Goal: Navigation & Orientation: Understand site structure

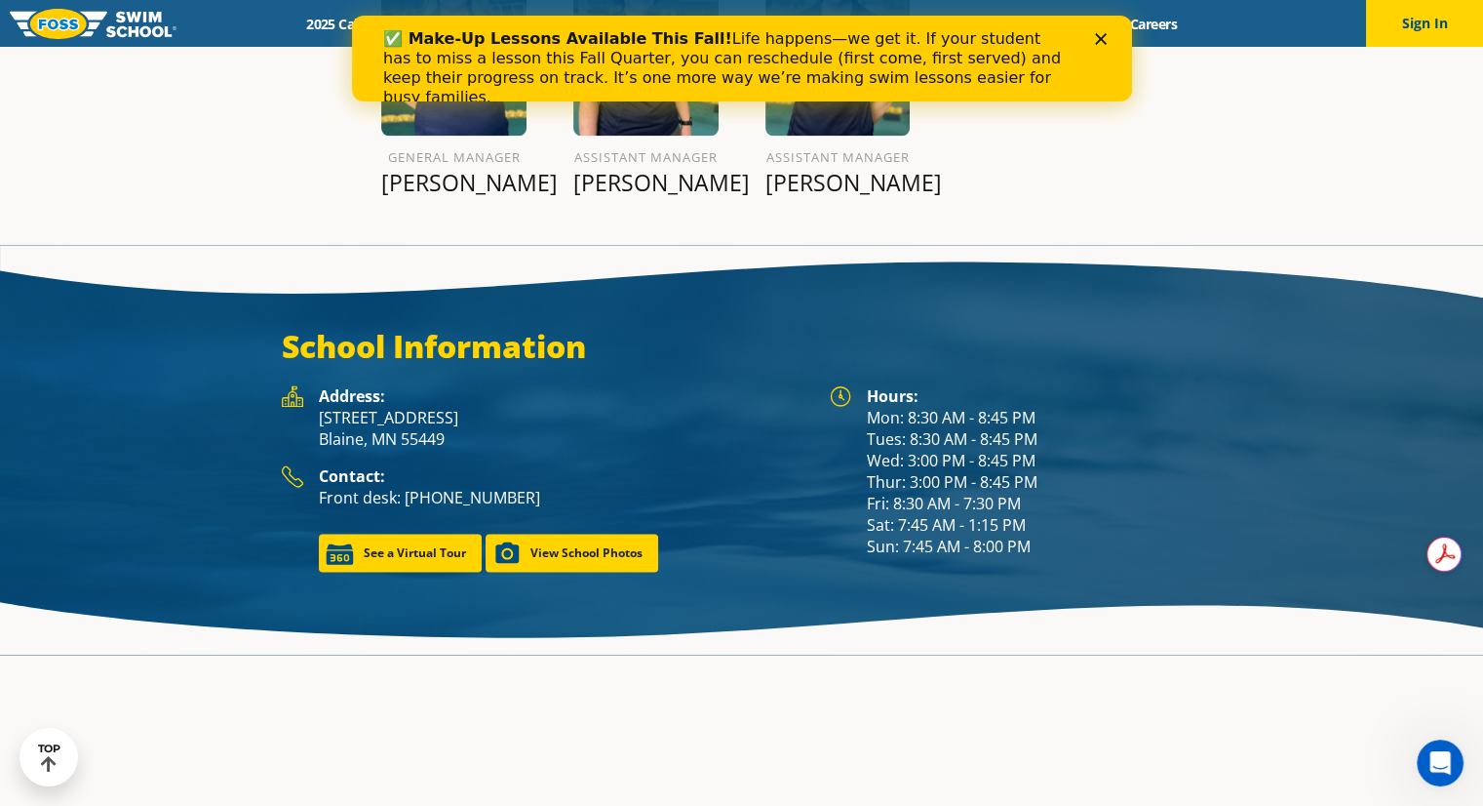
scroll to position [2563, 0]
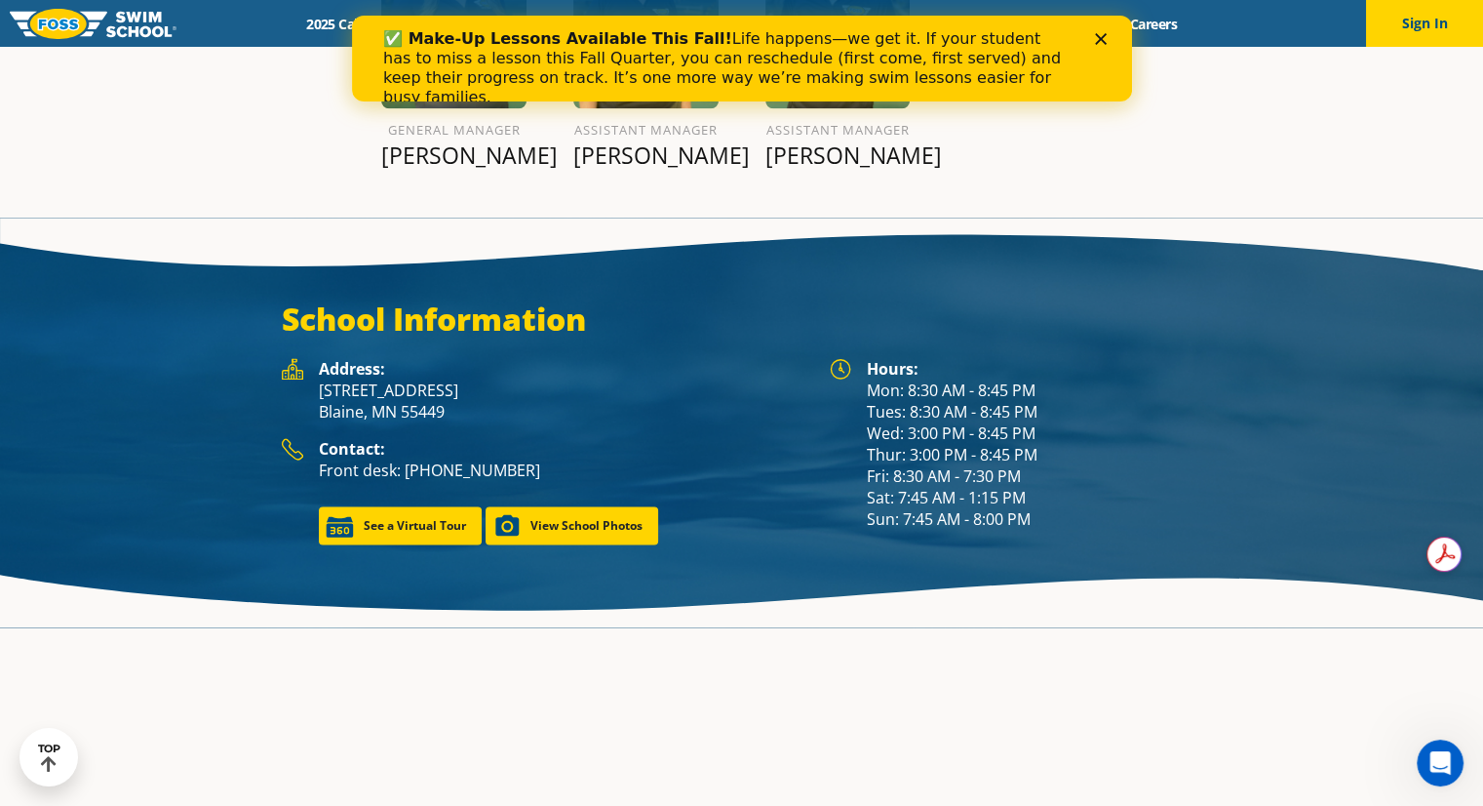
click at [1095, 50] on div "✅ Make-Up Lessons Available This Fall! Life happens—we get it. If your student …" at bounding box center [741, 68] width 718 height 90
click at [1098, 44] on icon "Close" at bounding box center [1100, 39] width 12 height 12
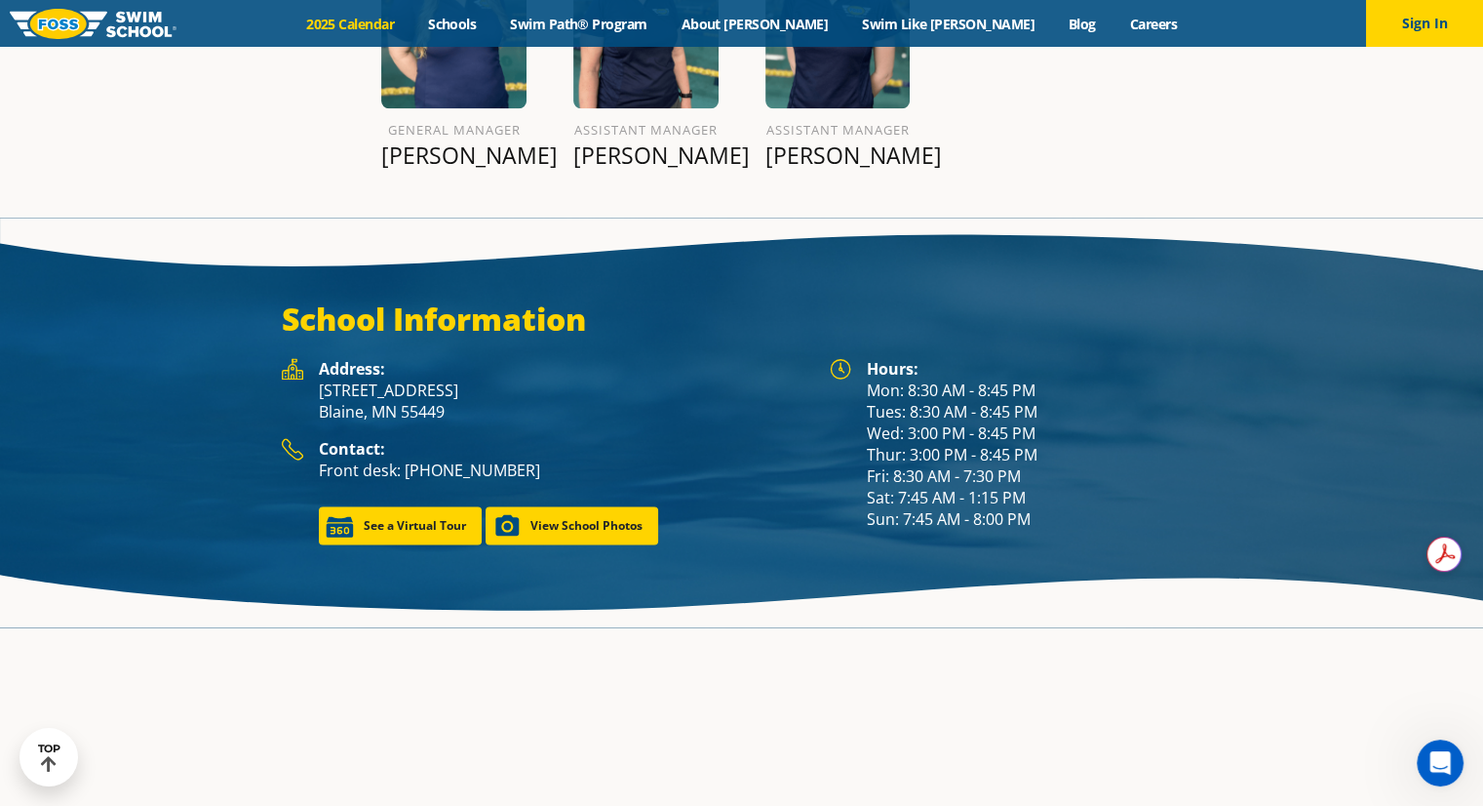
click at [412, 19] on link "2025 Calendar" at bounding box center [351, 24] width 122 height 19
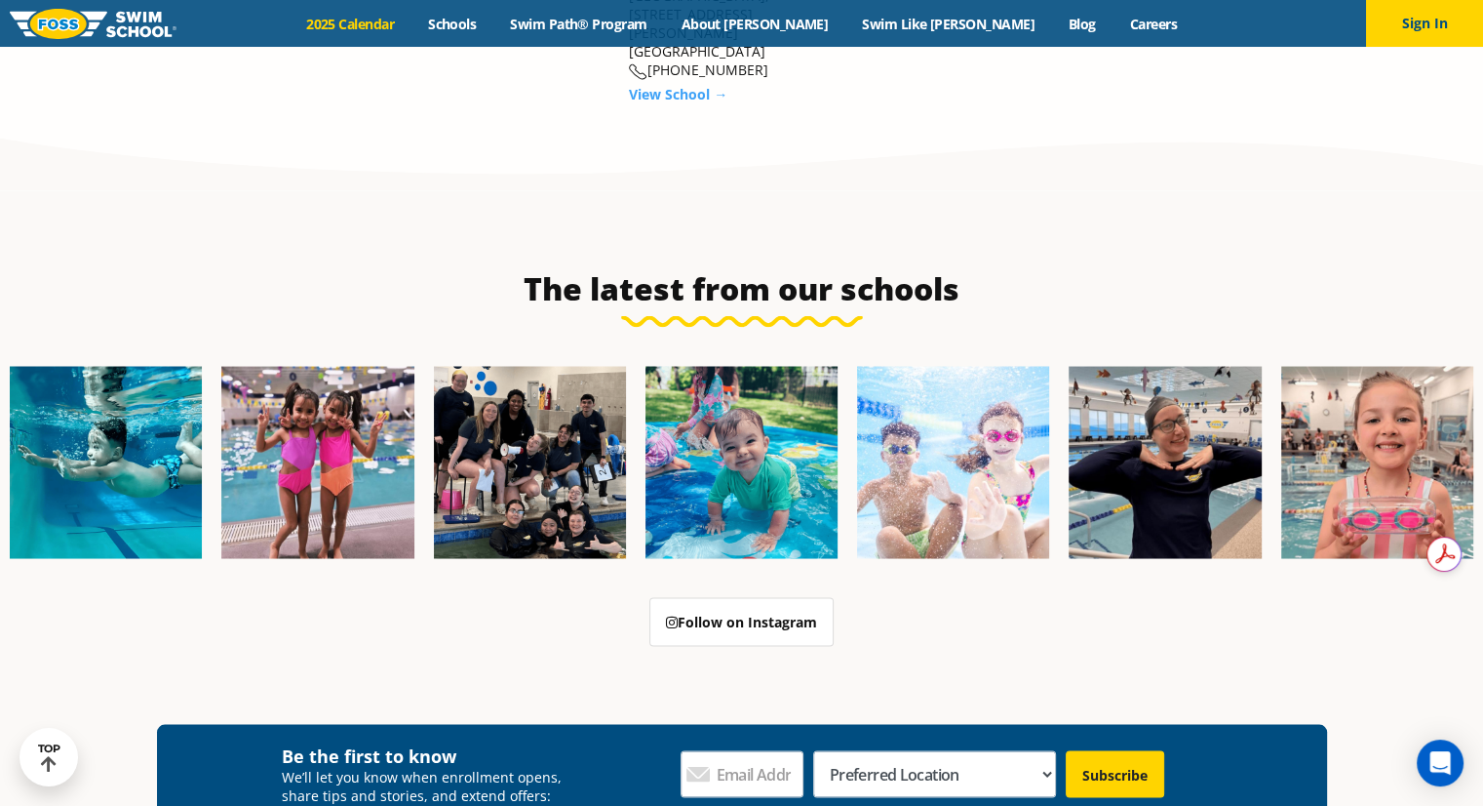
scroll to position [3316, 0]
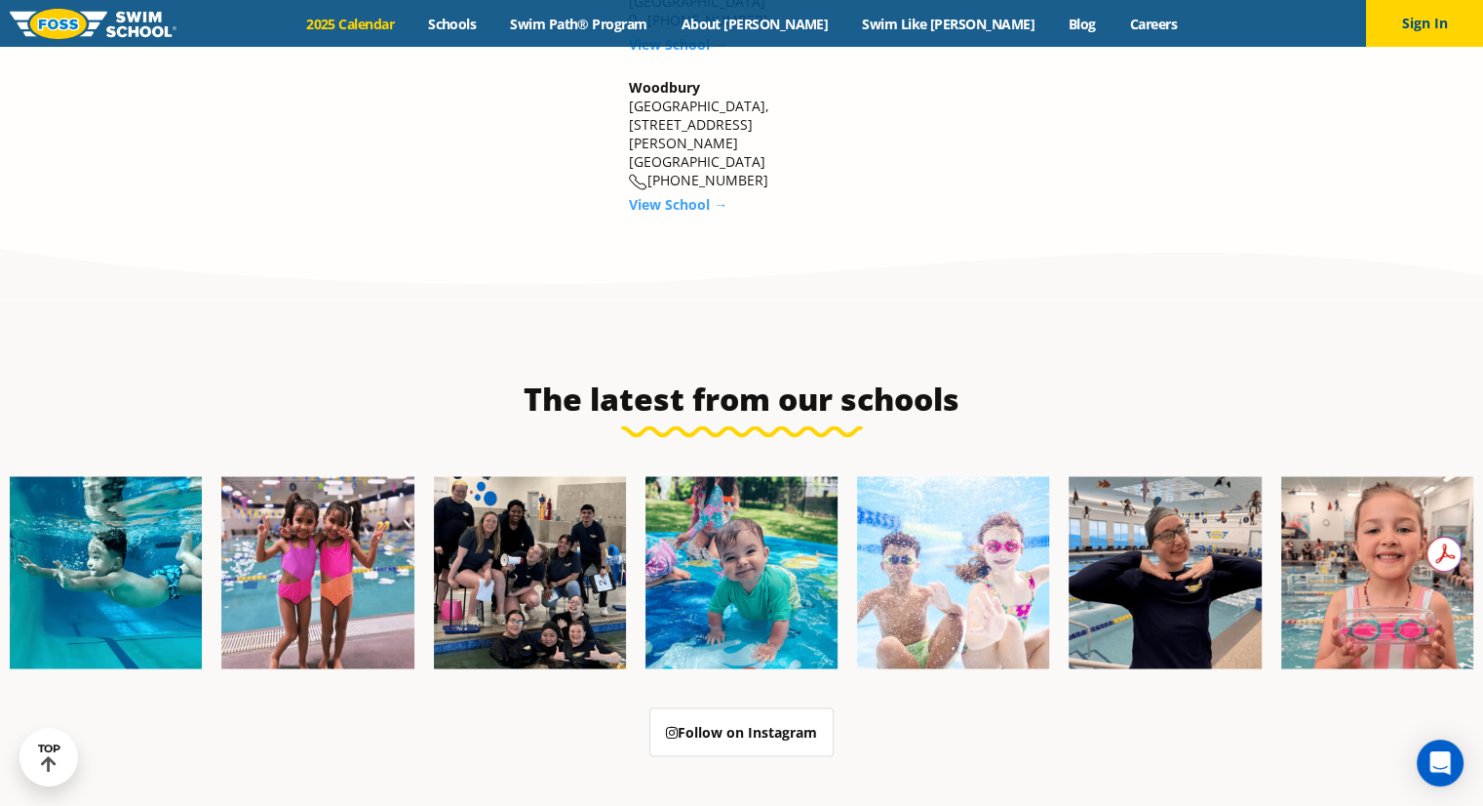
click at [412, 25] on link "2025 Calendar" at bounding box center [351, 24] width 122 height 19
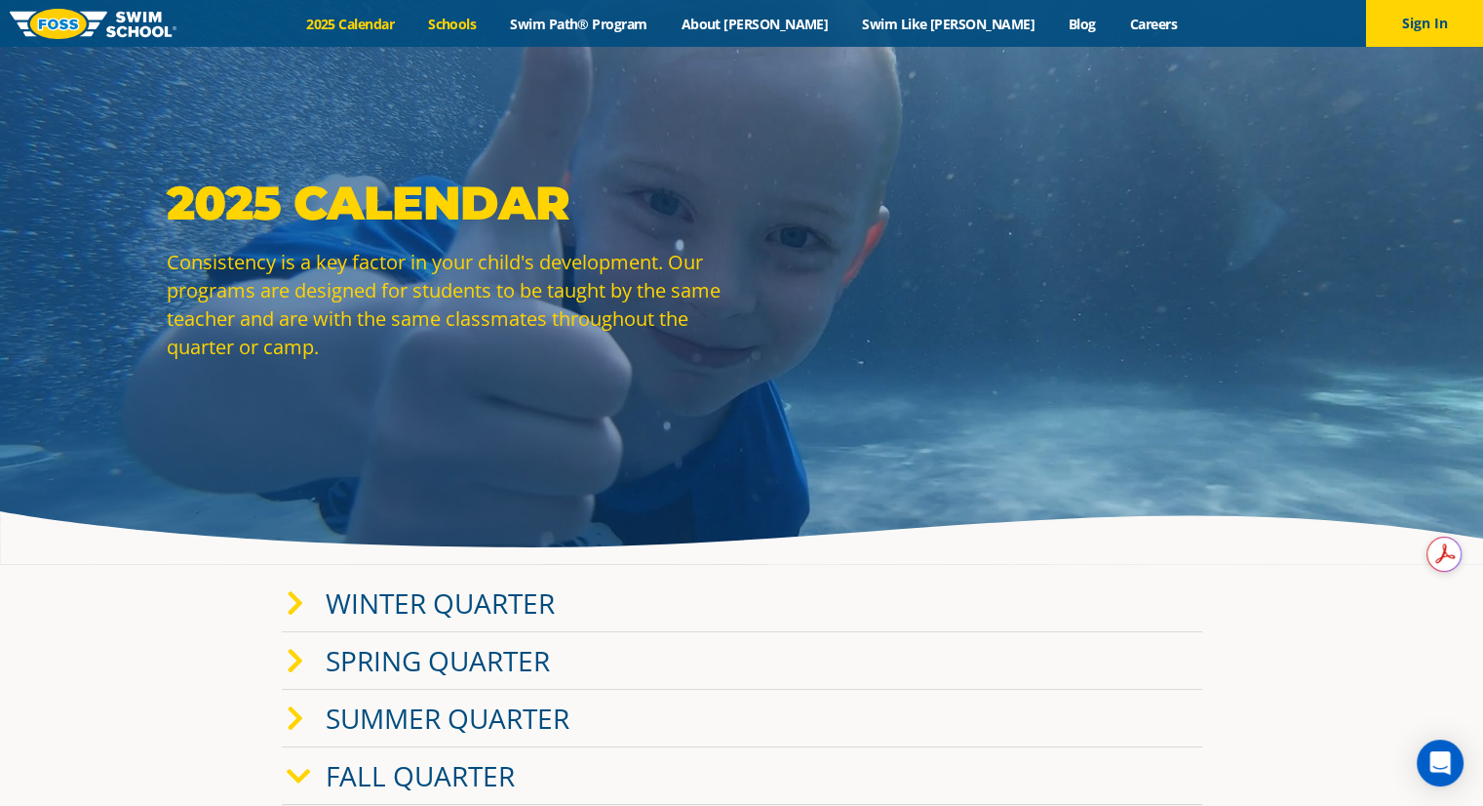
click at [493, 23] on link "Schools" at bounding box center [453, 24] width 82 height 19
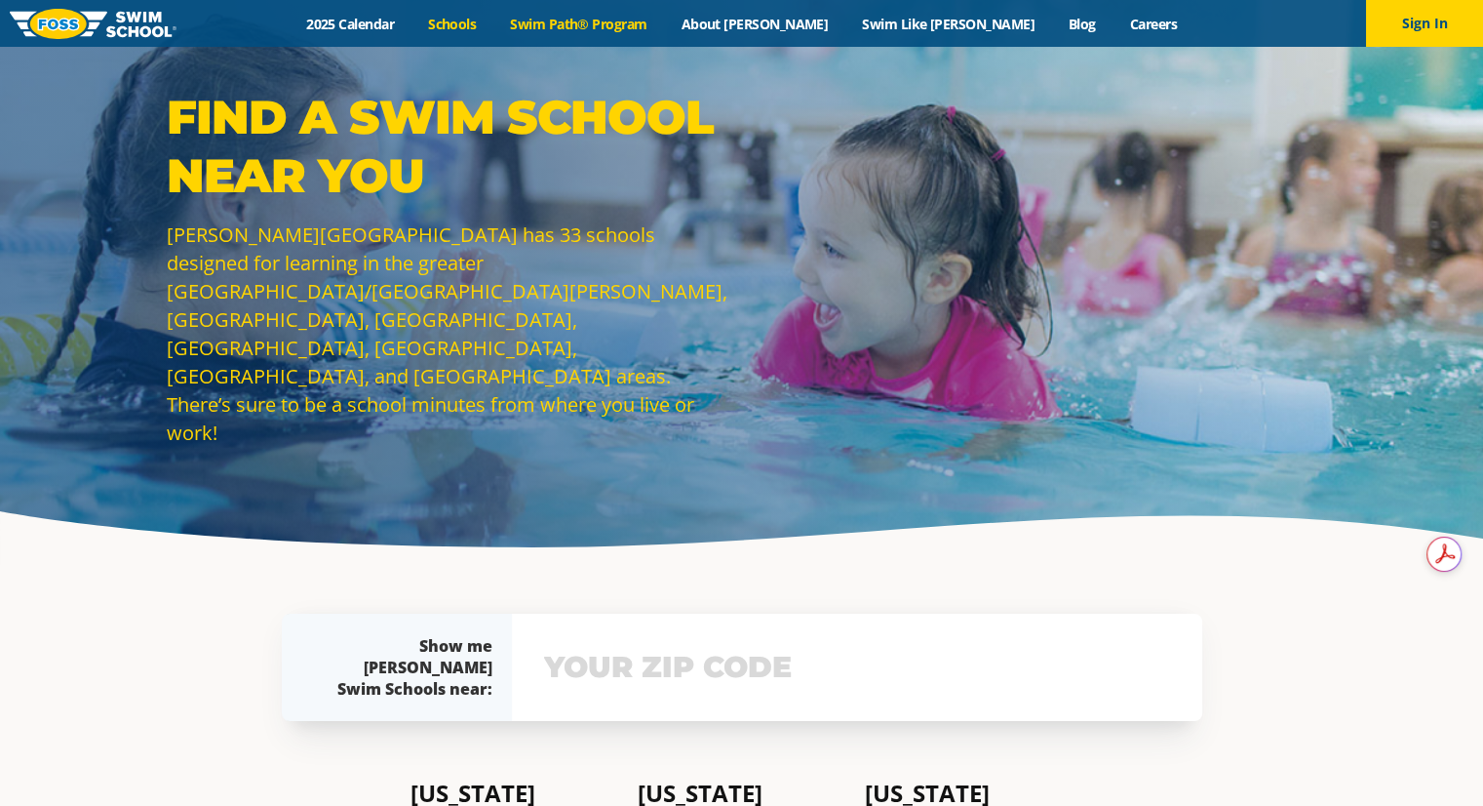
drag, startPoint x: 0, startPoint y: 0, endPoint x: 610, endPoint y: 21, distance: 609.9
click at [610, 21] on link "Swim Path® Program" at bounding box center [578, 24] width 171 height 19
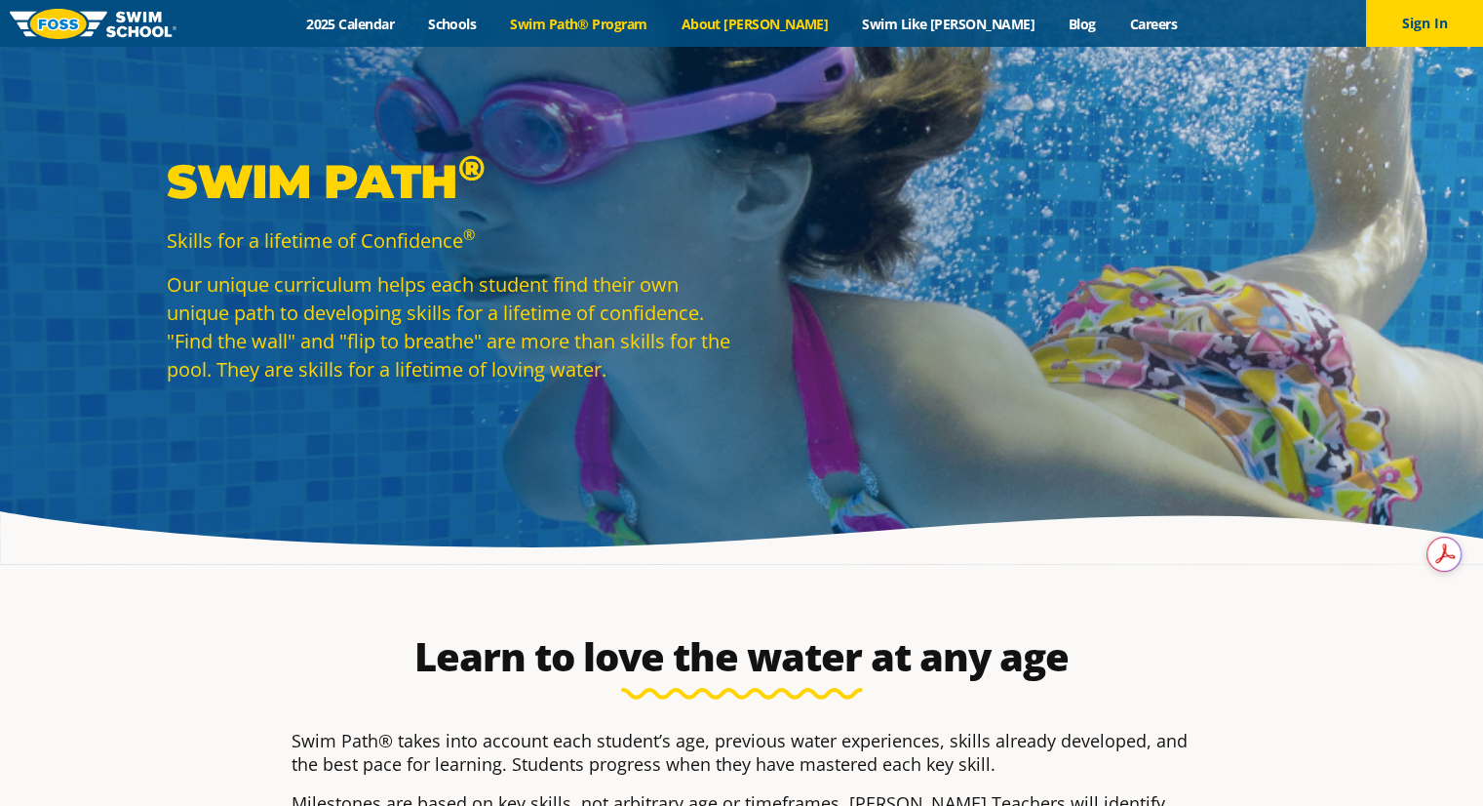
drag, startPoint x: 0, startPoint y: 0, endPoint x: 788, endPoint y: 28, distance: 788.5
click at [788, 28] on link "About [PERSON_NAME]" at bounding box center [754, 24] width 181 height 19
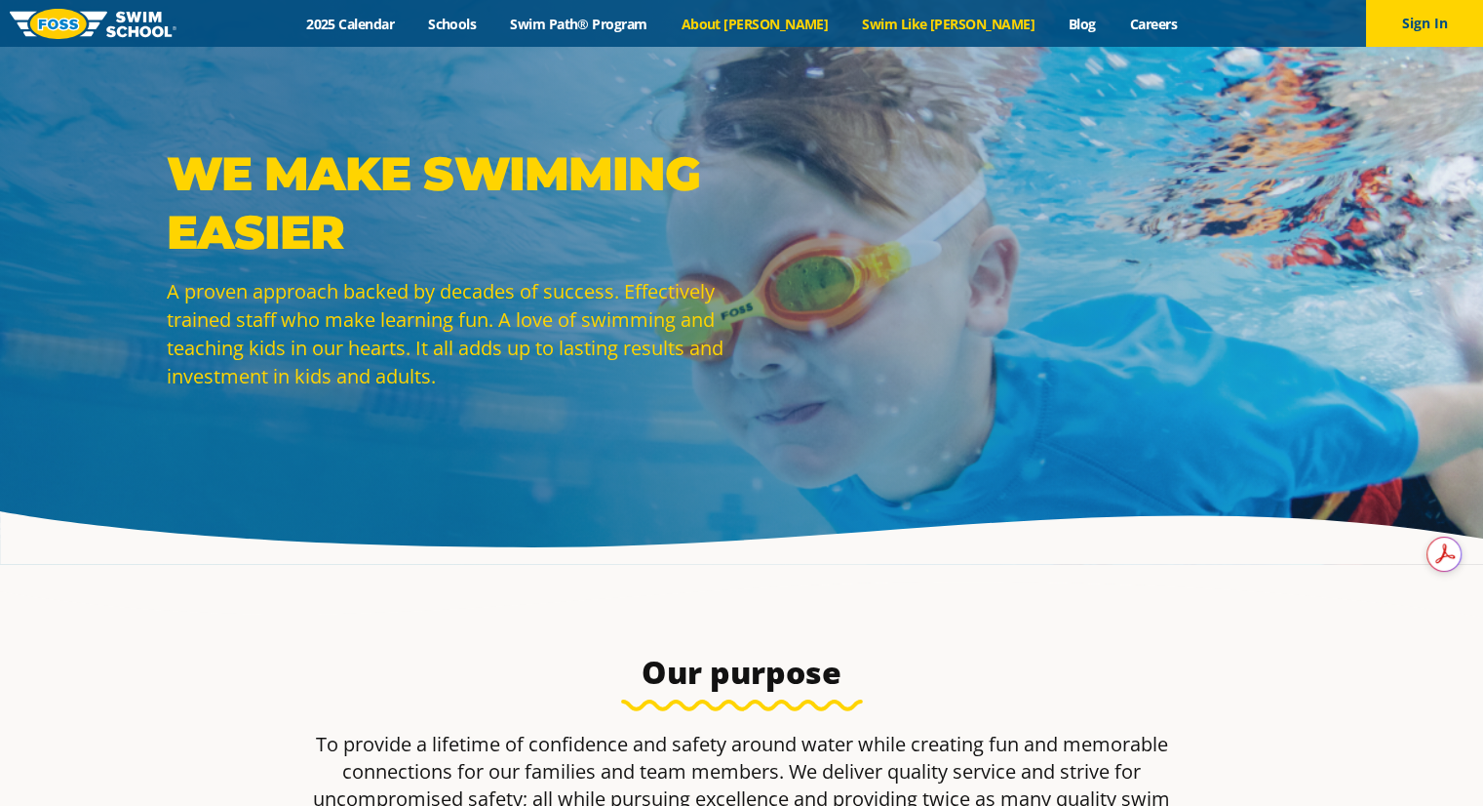
click at [896, 22] on link "Swim Like [PERSON_NAME]" at bounding box center [949, 24] width 207 height 19
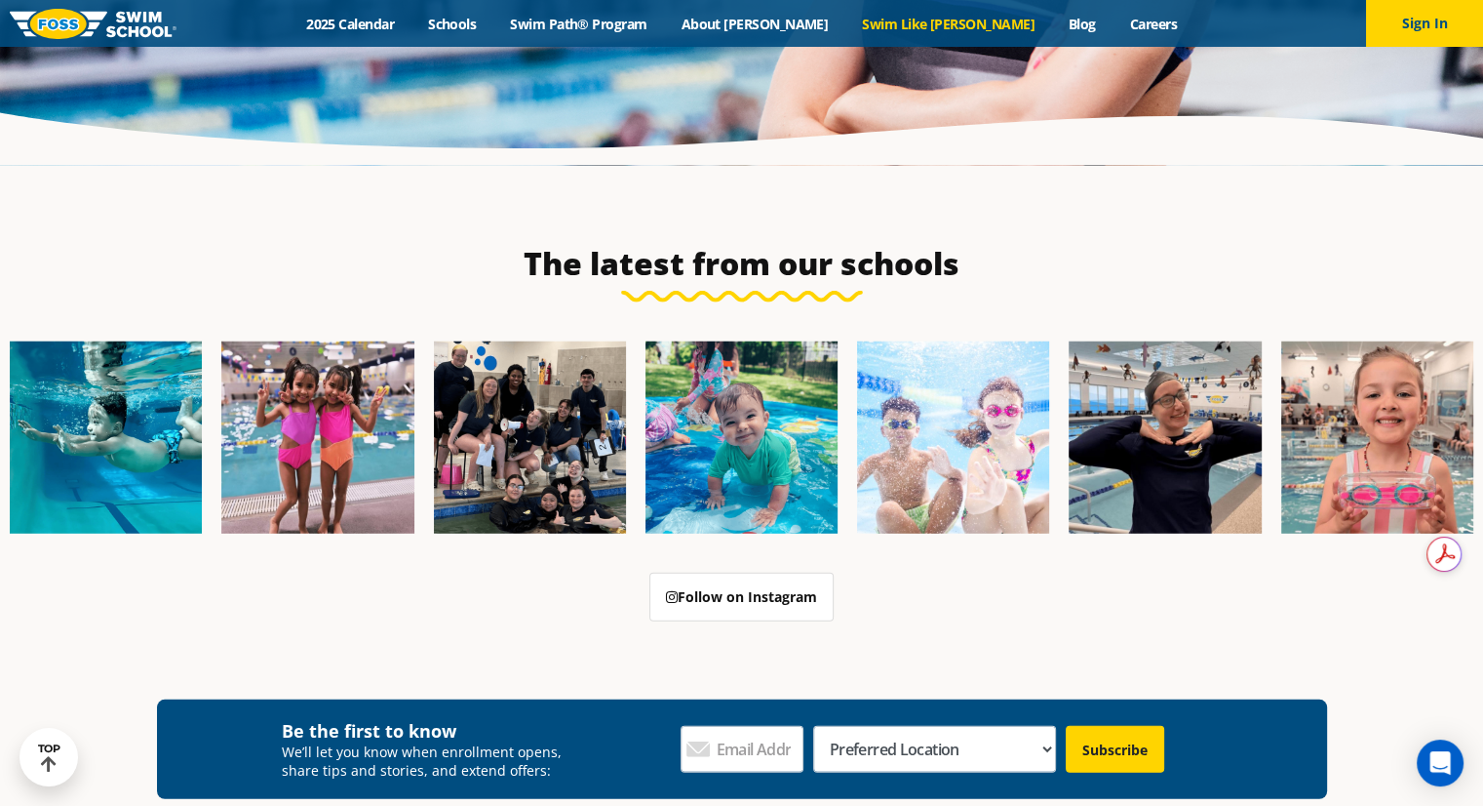
scroll to position [5364, 0]
